Goal: Task Accomplishment & Management: Manage account settings

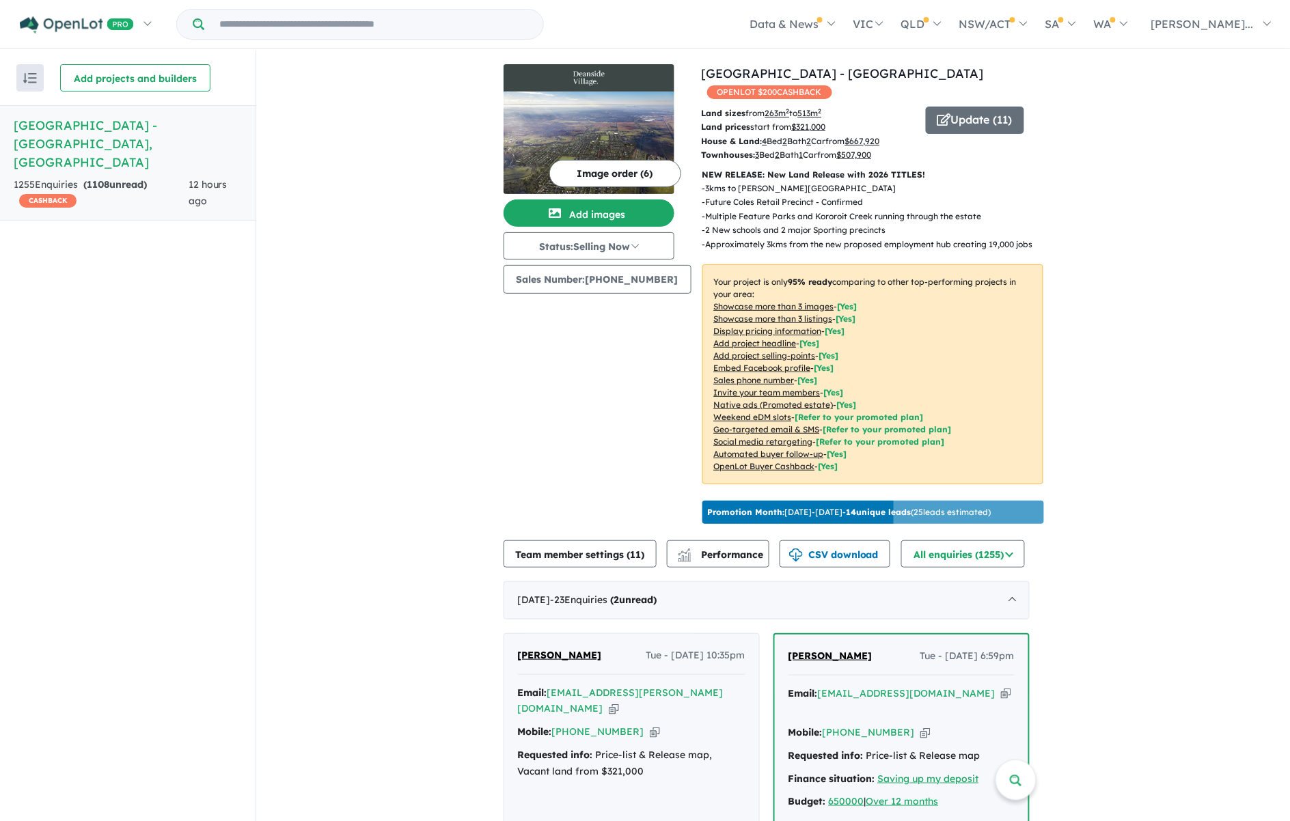
scroll to position [342, 0]
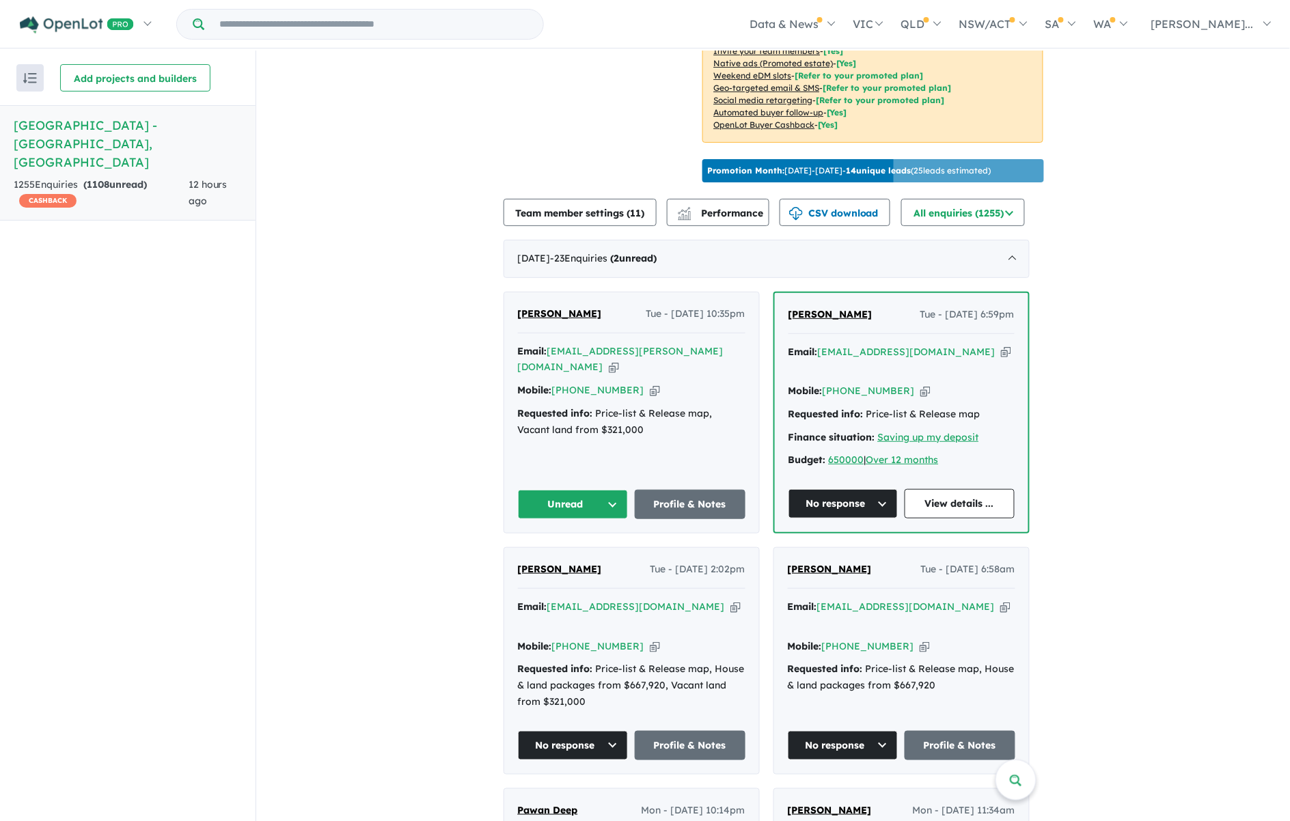
click at [575, 490] on button "Unread" at bounding box center [573, 504] width 111 height 29
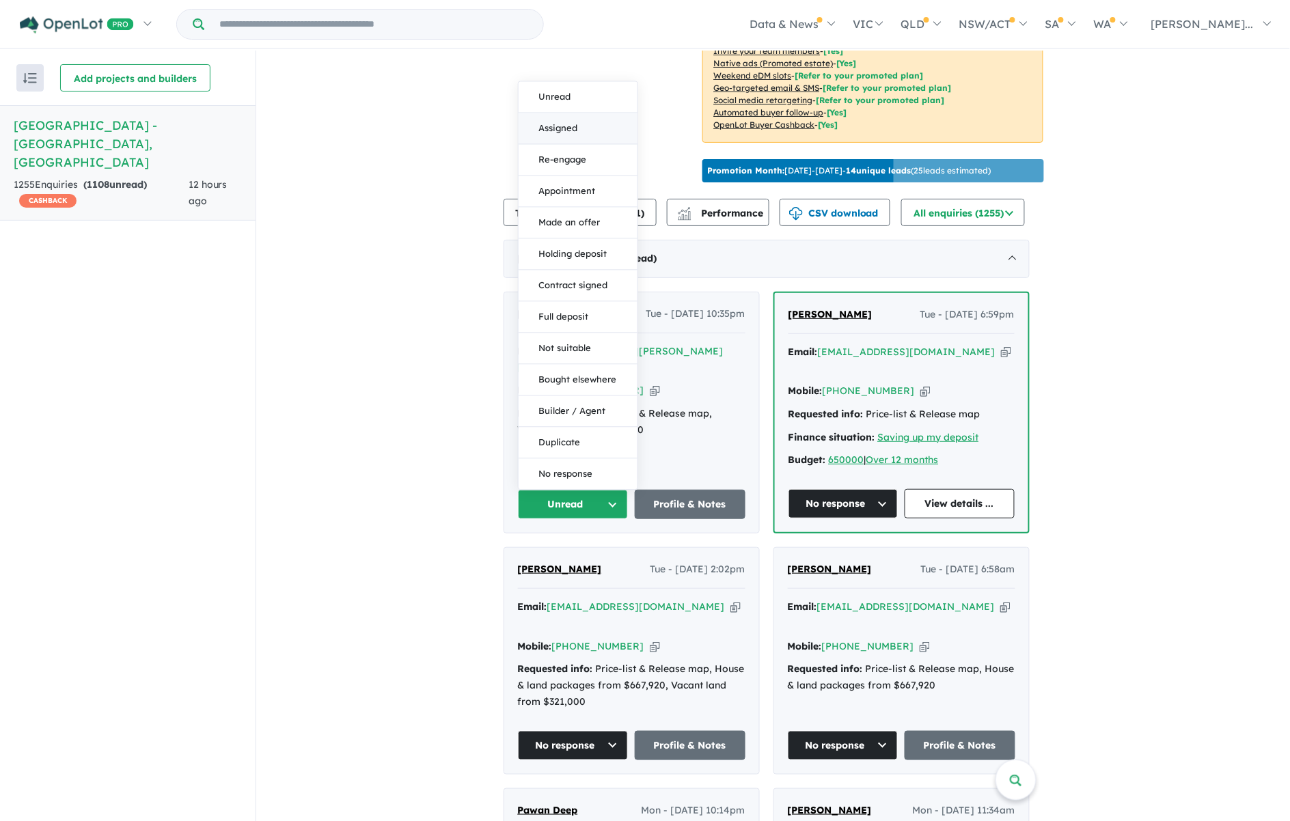
click at [575, 113] on button "Assigned" at bounding box center [578, 128] width 119 height 31
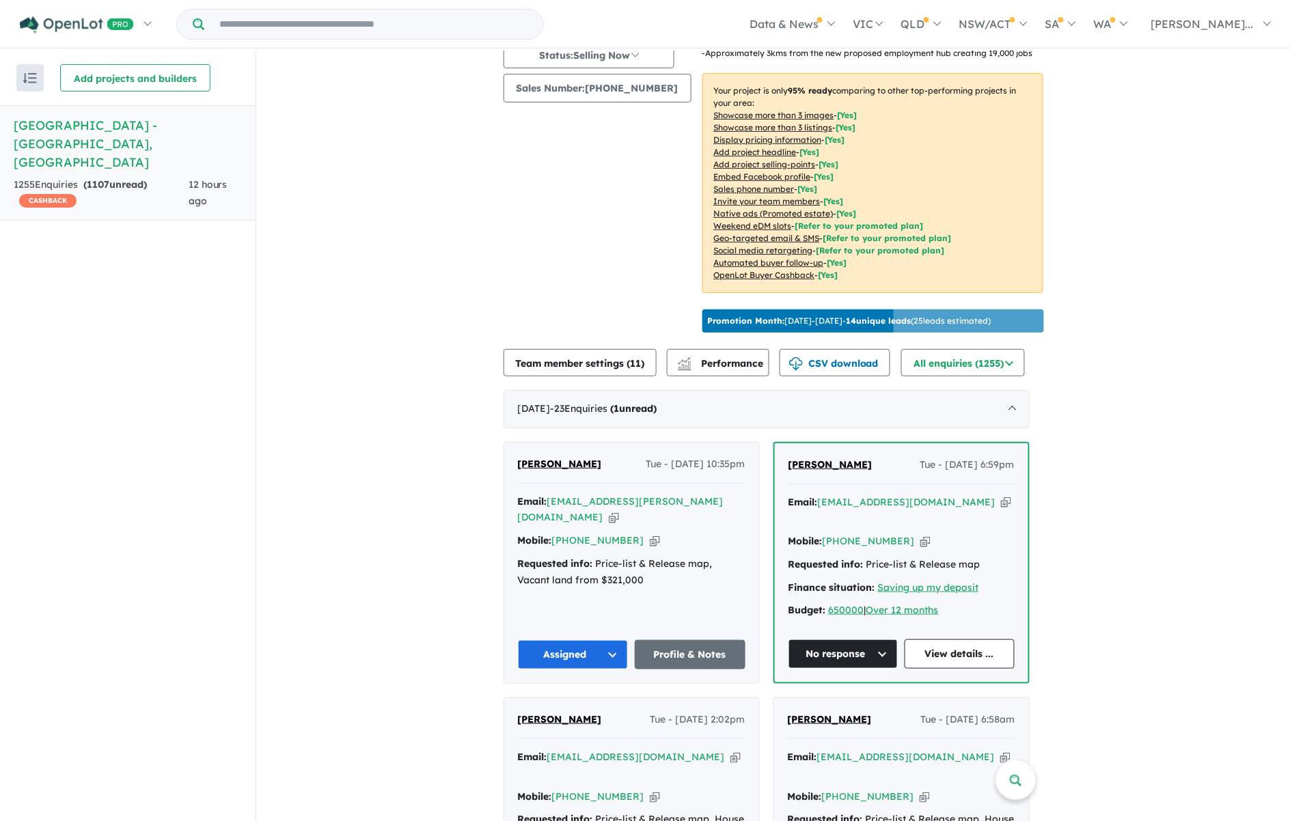
scroll to position [256, 0]
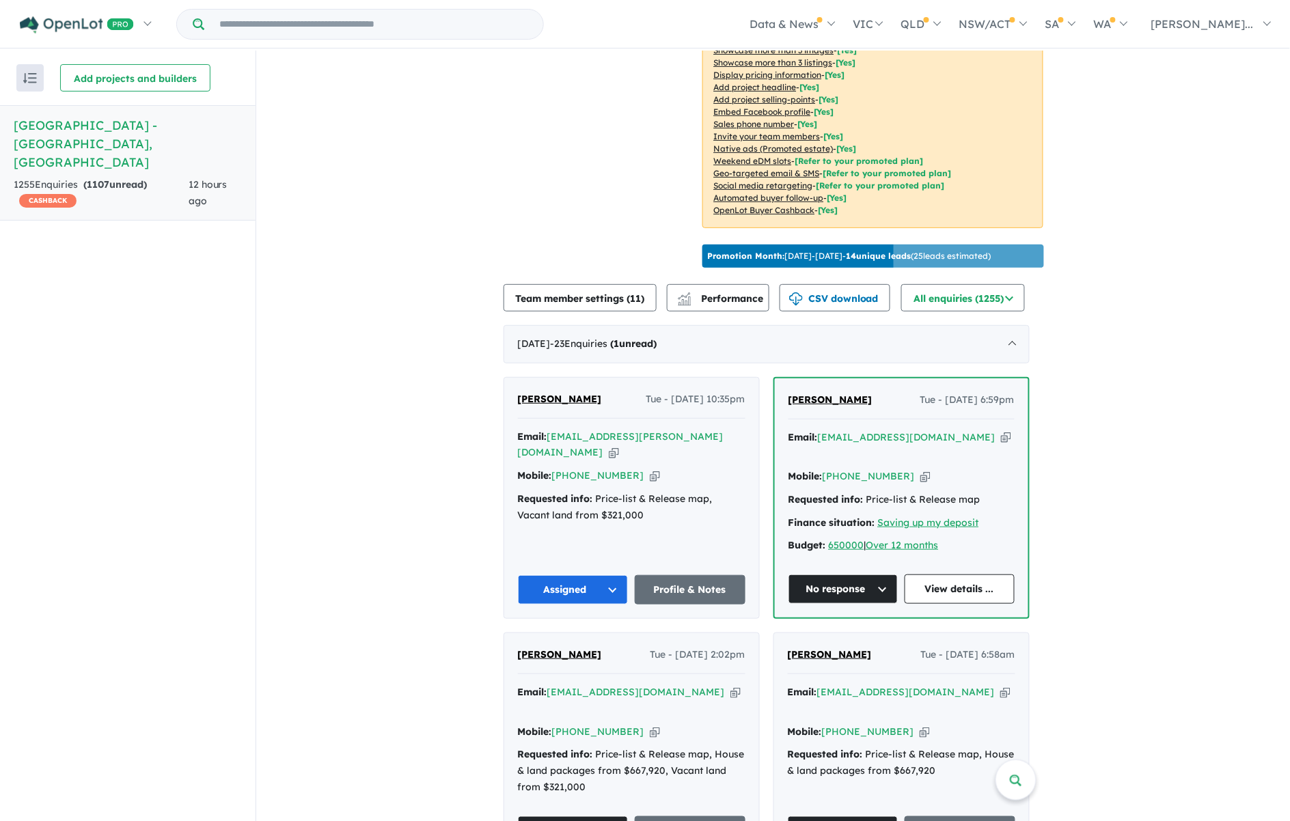
drag, startPoint x: 673, startPoint y: 432, endPoint x: 666, endPoint y: 432, distance: 6.9
click at [619, 445] on icon "button" at bounding box center [614, 452] width 10 height 14
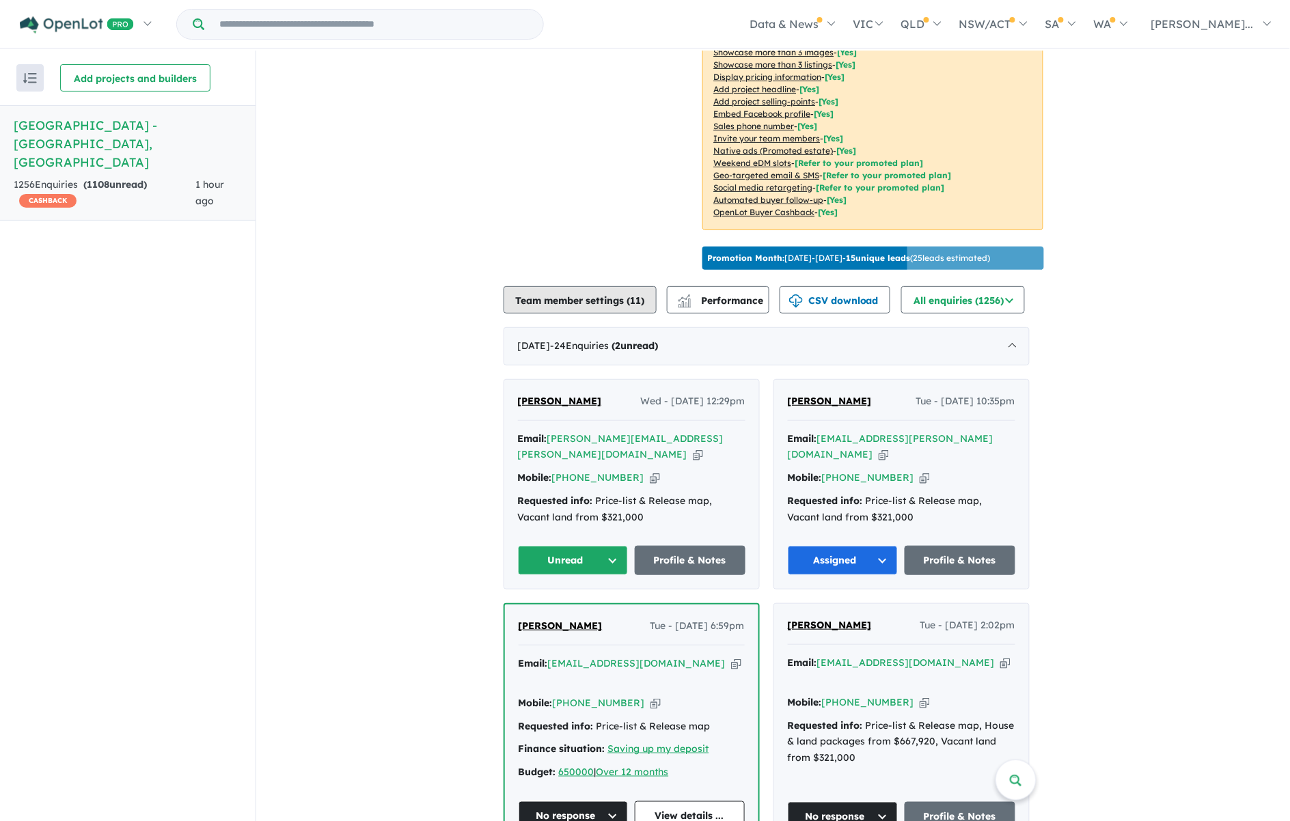
scroll to position [256, 0]
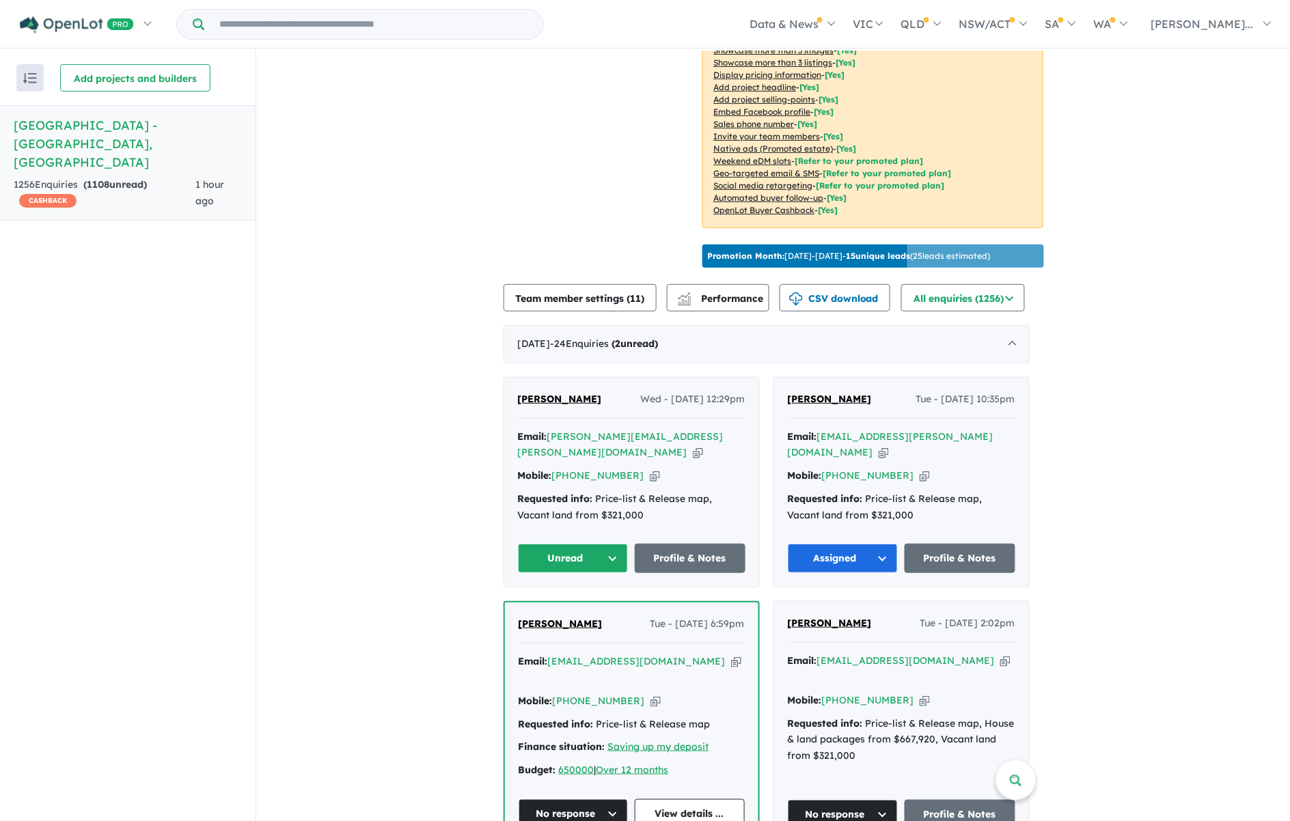
click at [889, 445] on icon "button" at bounding box center [884, 452] width 10 height 14
click at [593, 544] on button "Unread" at bounding box center [573, 558] width 111 height 29
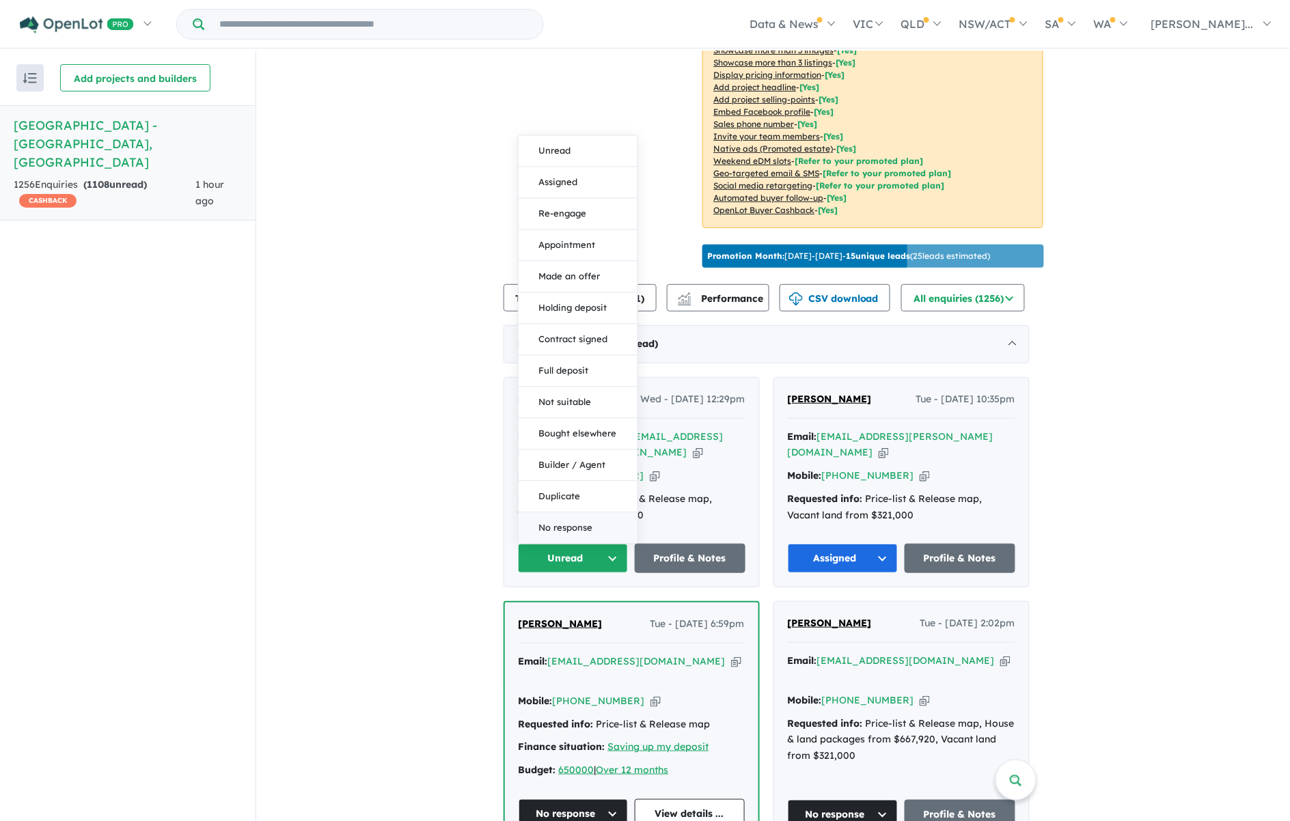
click at [570, 513] on button "No response" at bounding box center [578, 528] width 119 height 31
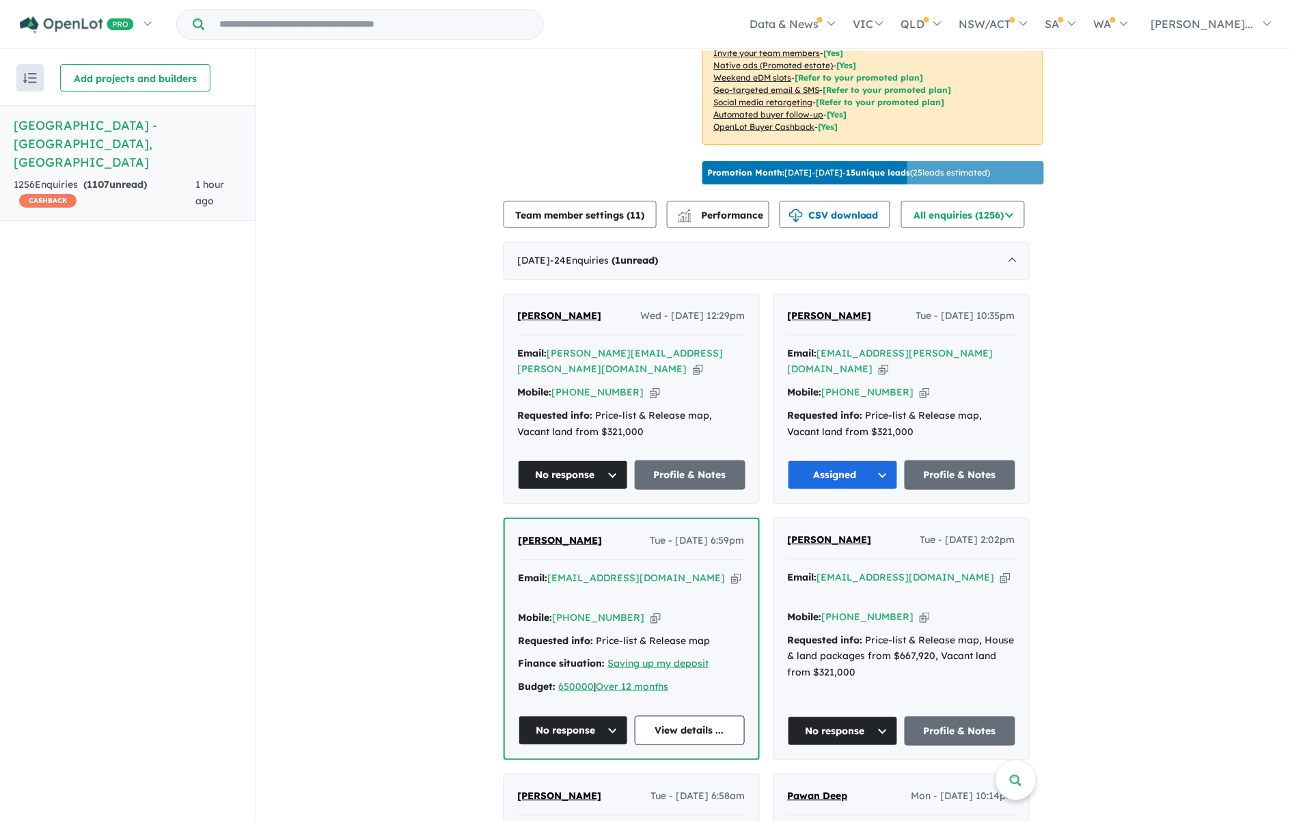
scroll to position [427, 0]
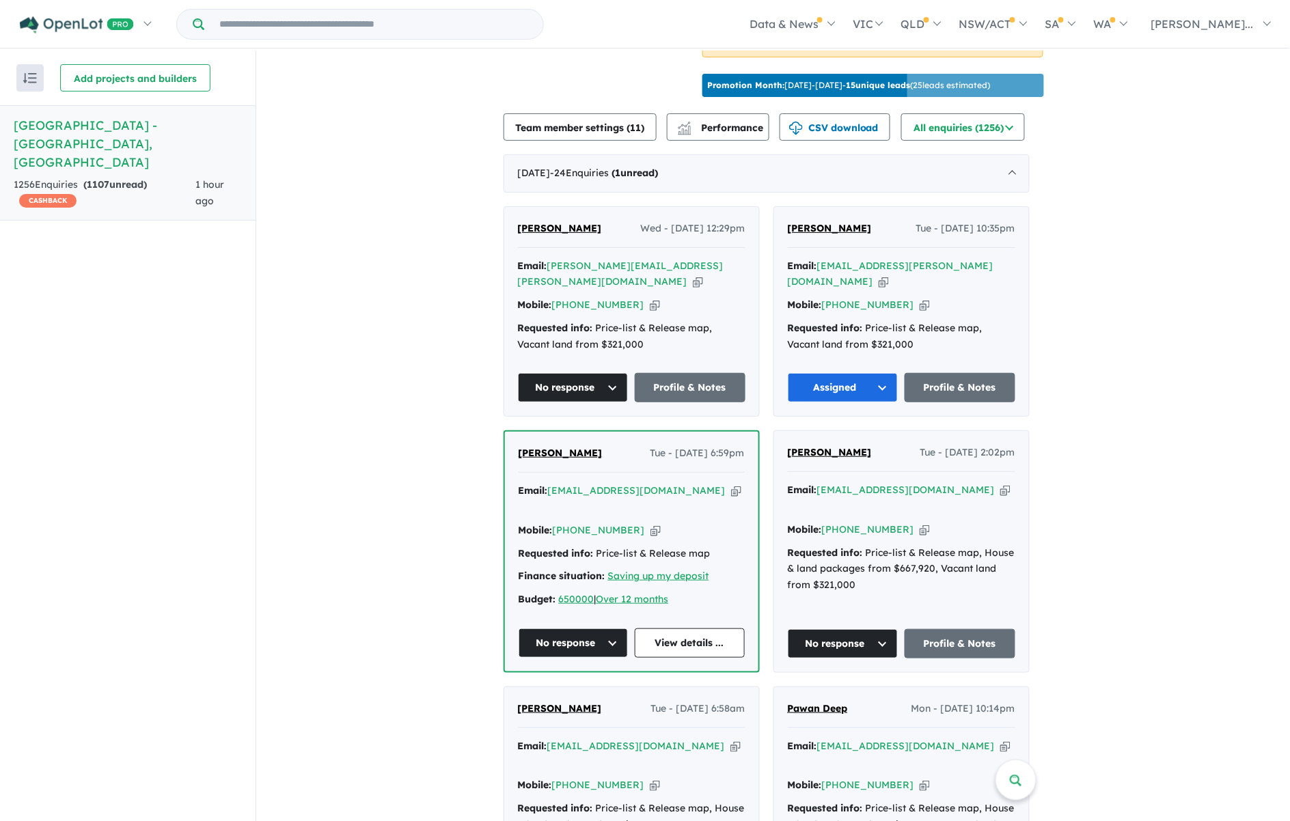
click at [650, 523] on icon "button" at bounding box center [655, 530] width 10 height 14
